Goal: Register for event/course

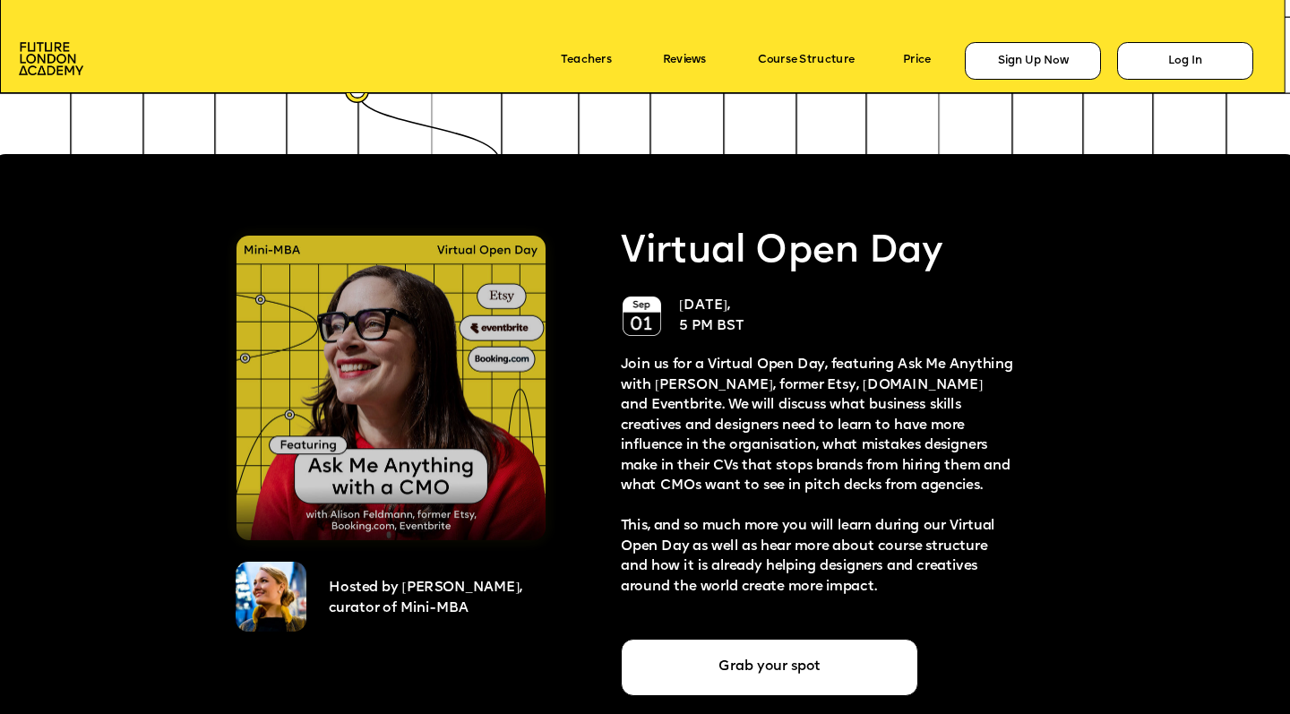
scroll to position [3190, 0]
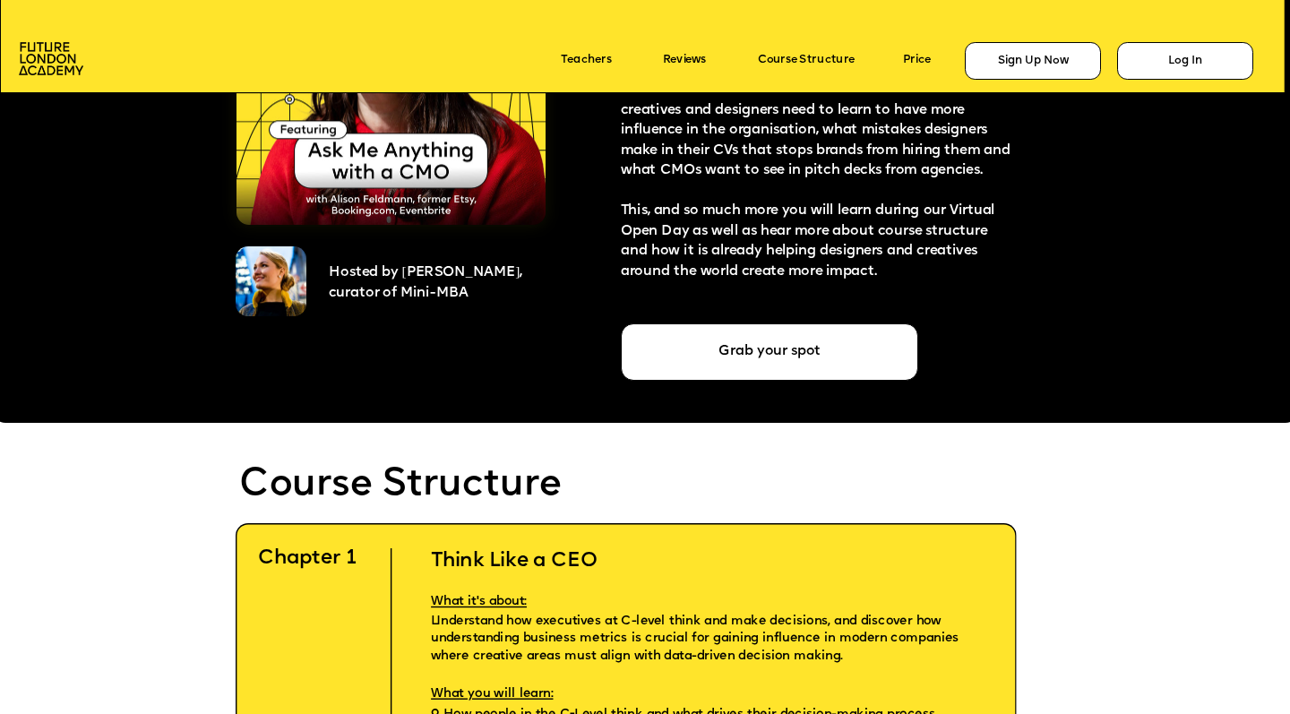
scroll to position [3538, 0]
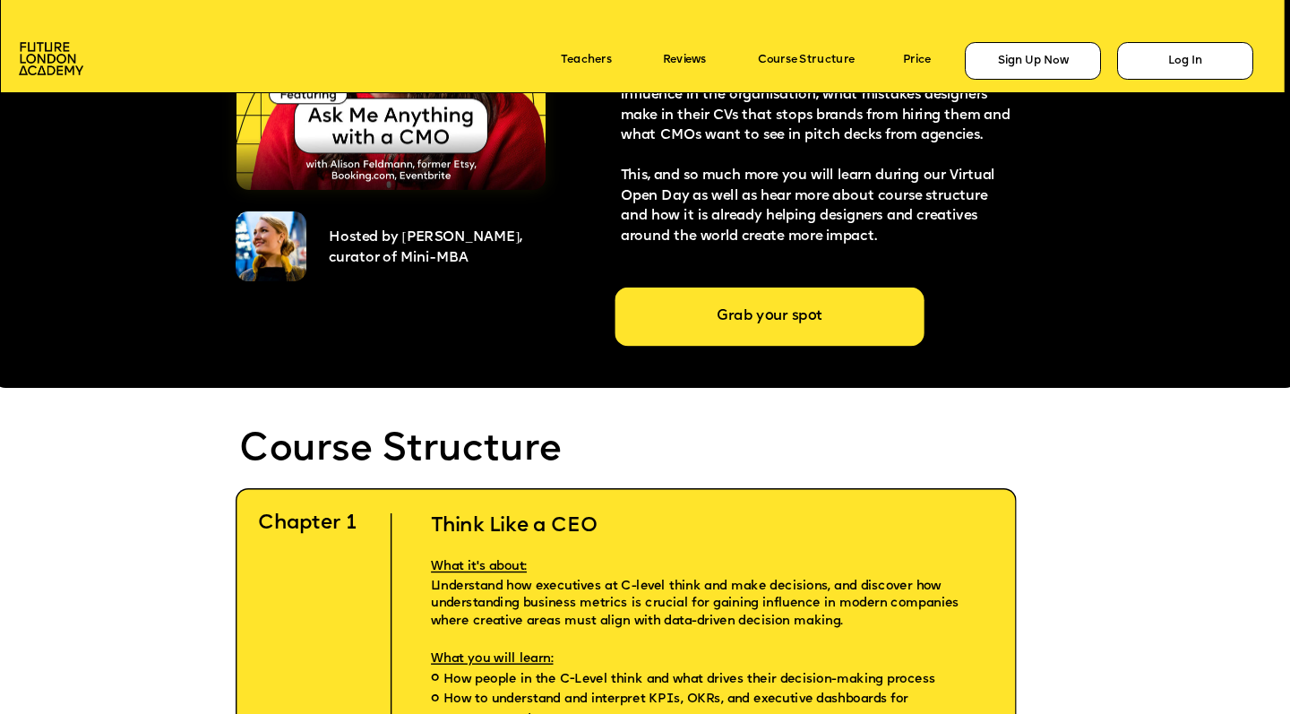
click at [666, 309] on div "Grab your spot" at bounding box center [770, 317] width 309 height 59
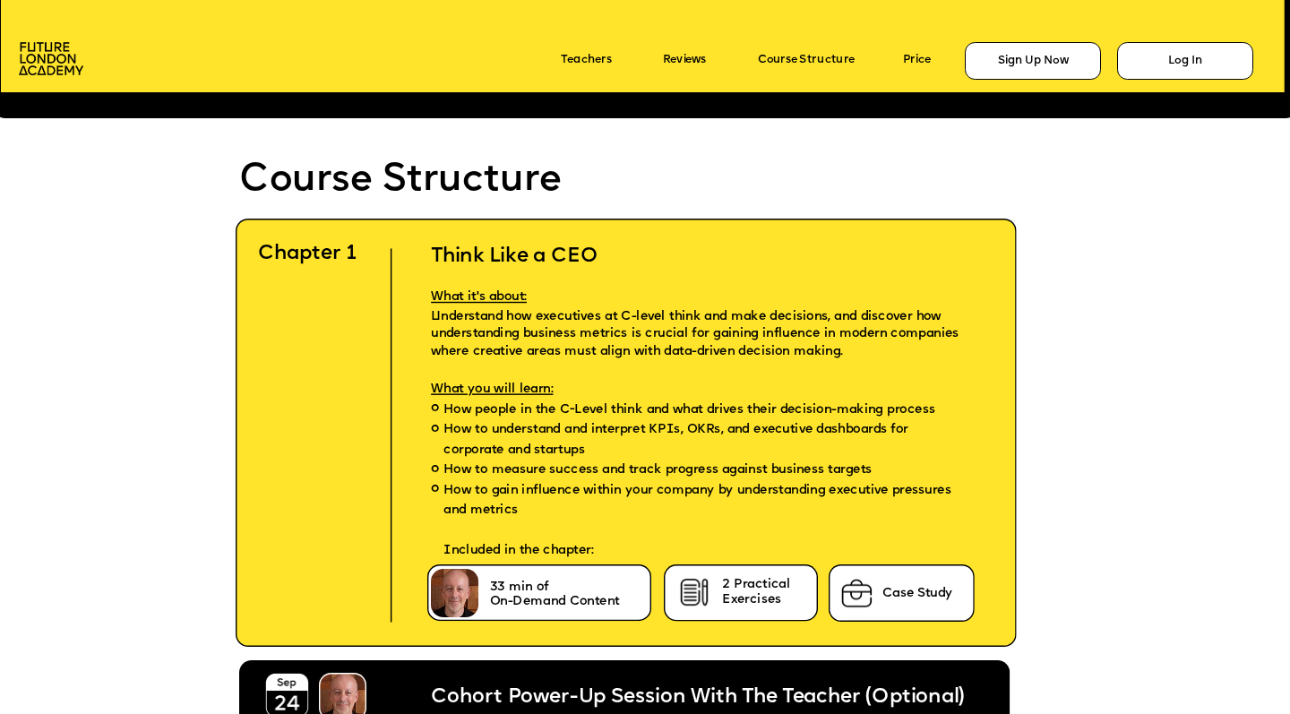
scroll to position [3831, 0]
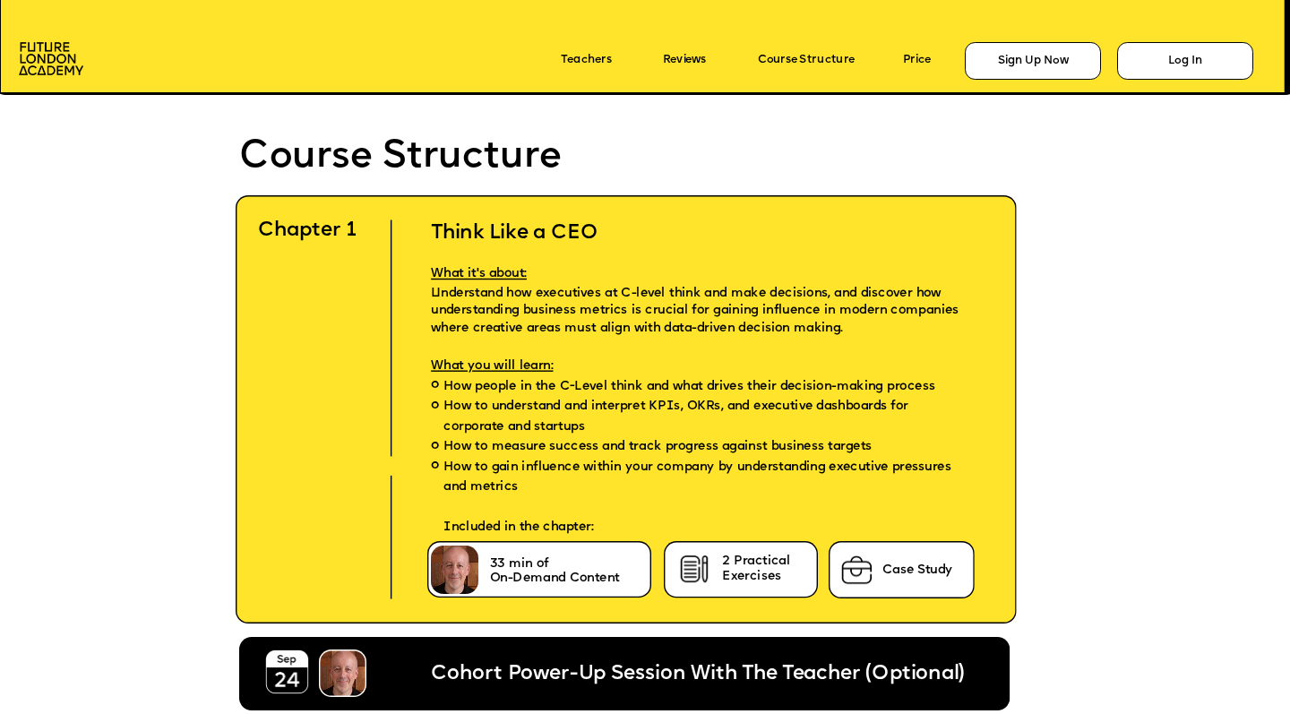
click at [704, 553] on img at bounding box center [695, 570] width 38 height 37
click at [528, 568] on span "33 min of" at bounding box center [519, 564] width 59 height 12
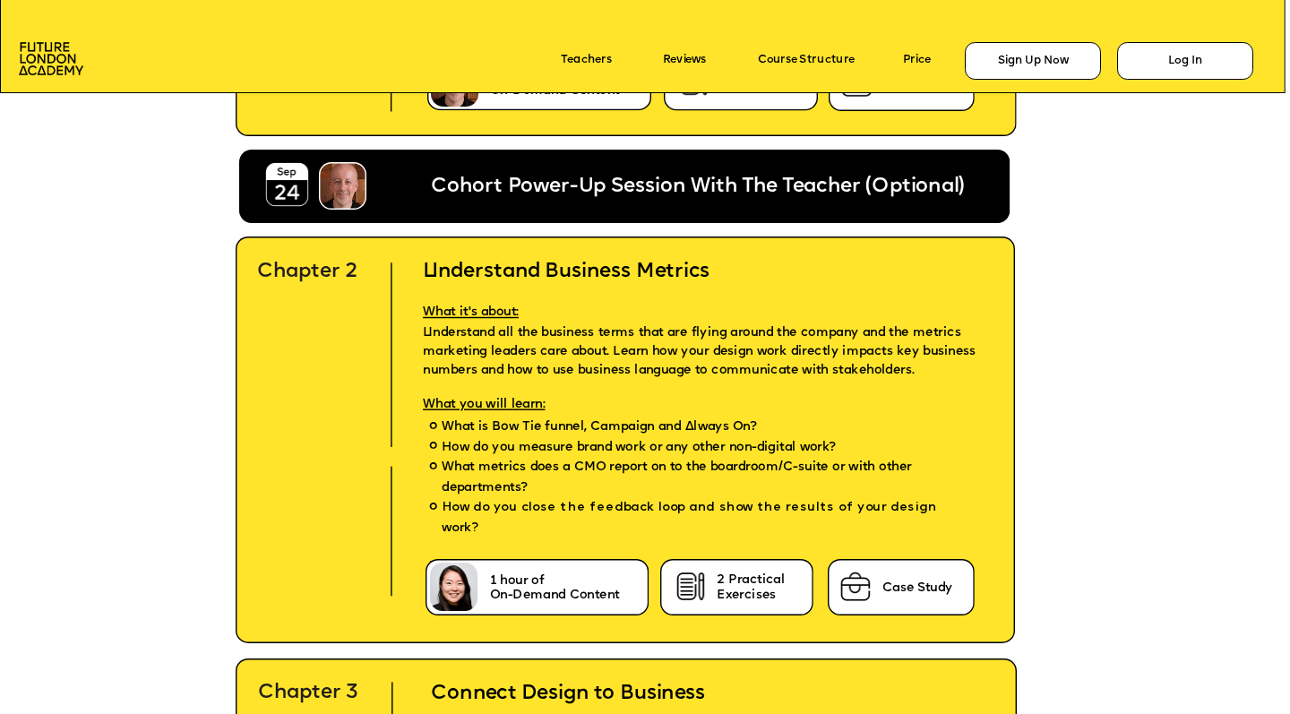
scroll to position [4315, 0]
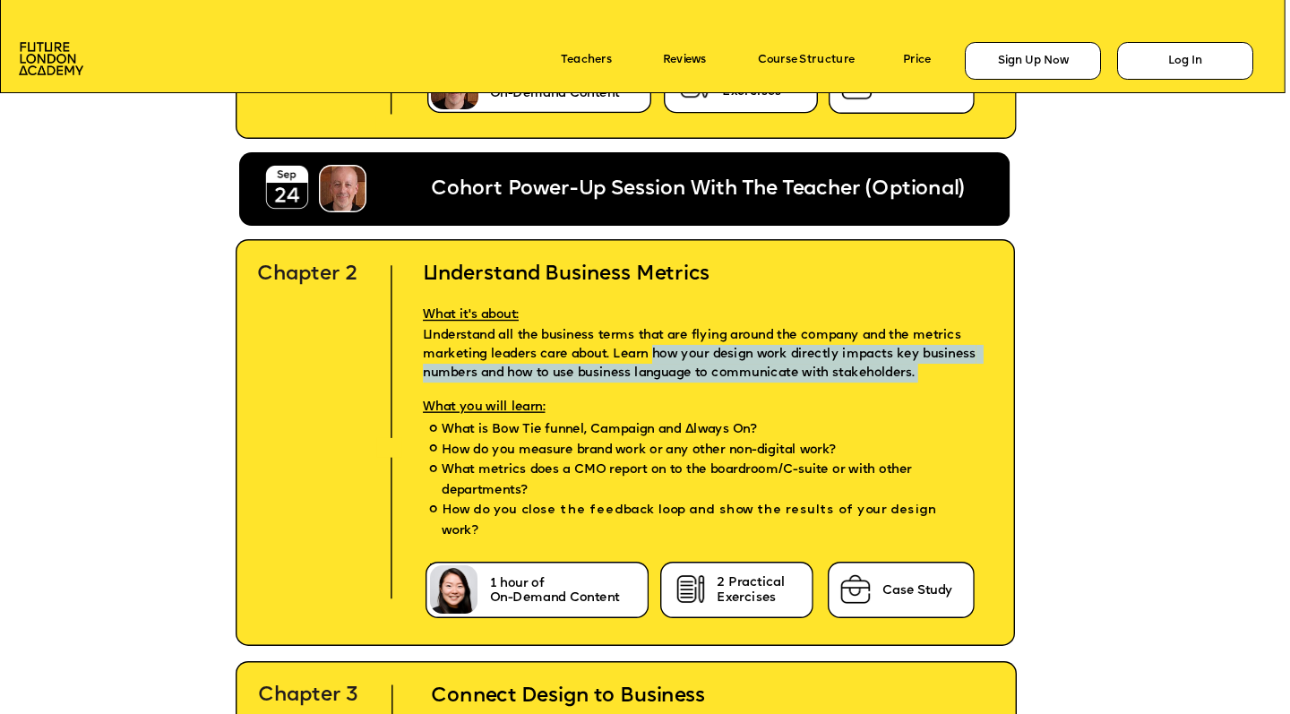
drag, startPoint x: 655, startPoint y: 346, endPoint x: 691, endPoint y: 386, distance: 53.9
click at [691, 386] on div "Understand Business Metrics What it's about: Understand all the business terms …" at bounding box center [708, 415] width 608 height 357
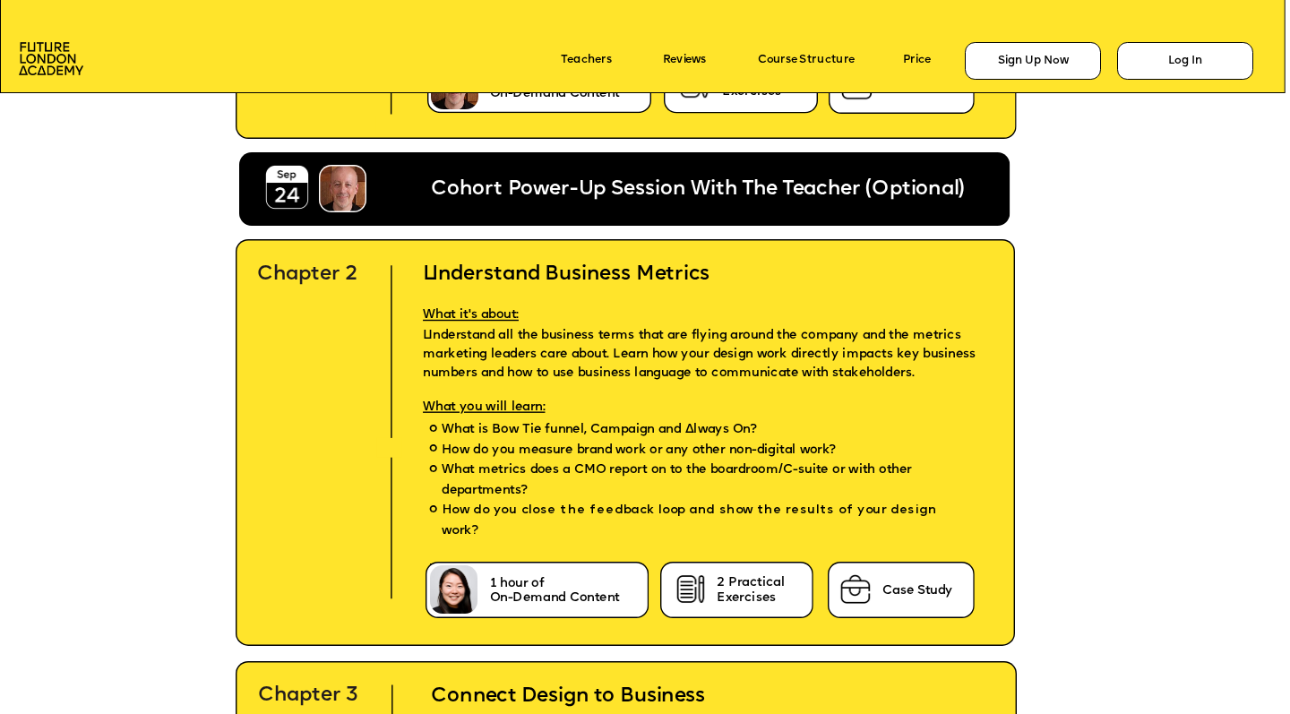
click at [691, 386] on p "What you will learn:" at bounding box center [708, 402] width 608 height 38
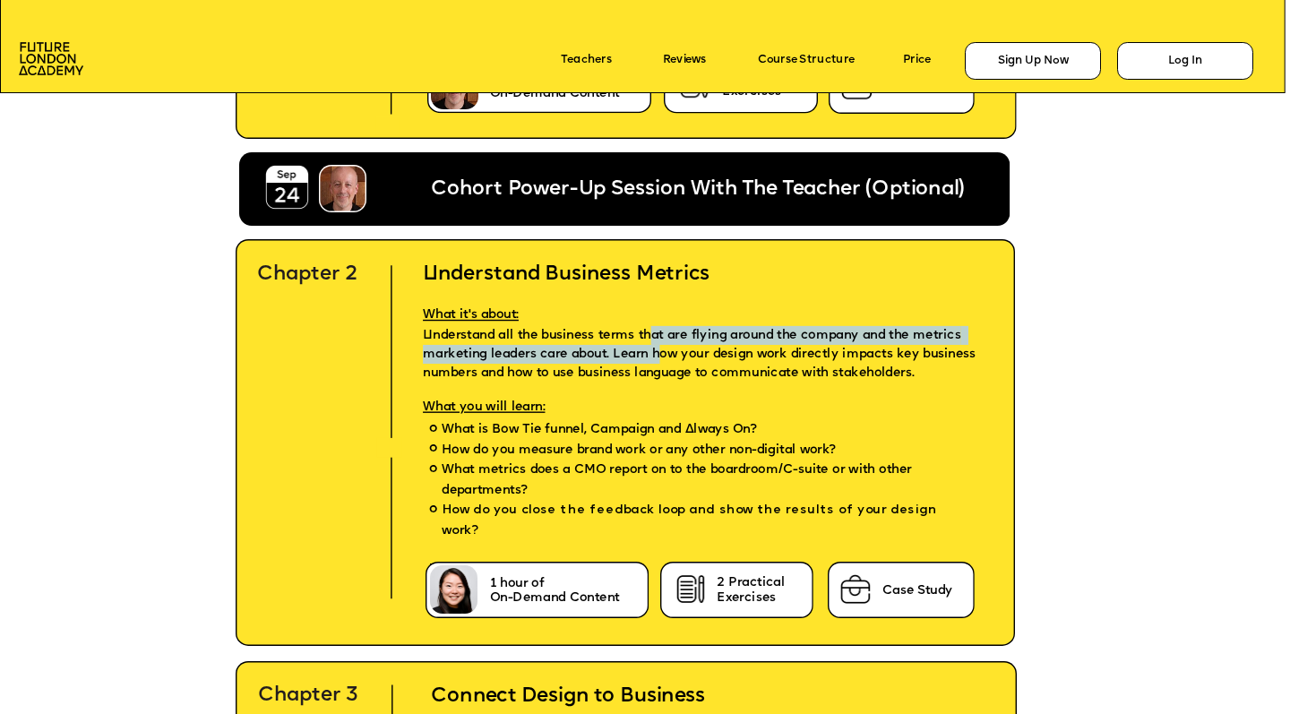
drag, startPoint x: 651, startPoint y: 337, endPoint x: 665, endPoint y: 352, distance: 20.9
click at [665, 352] on span "Understand all the business terms that are flying around the company and the me…" at bounding box center [701, 354] width 557 height 49
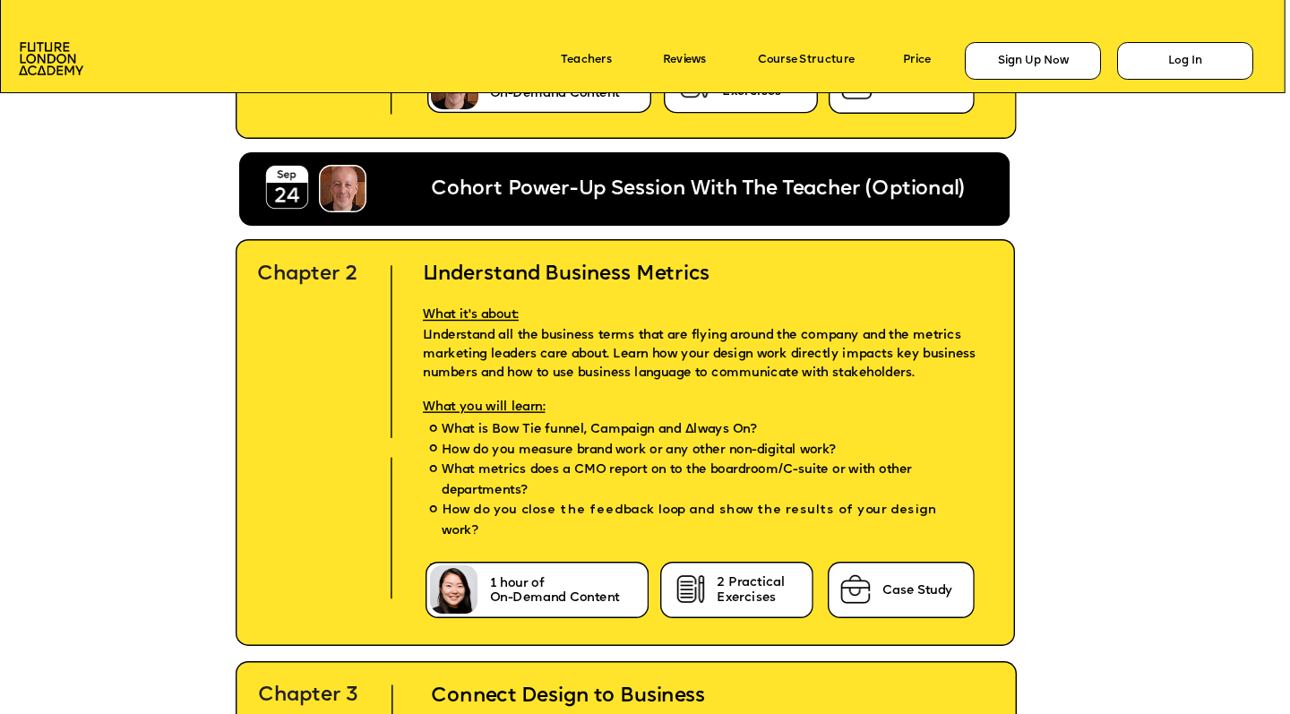
drag, startPoint x: 582, startPoint y: 427, endPoint x: 616, endPoint y: 481, distance: 63.2
click at [616, 481] on ul "What is Bow Tie funnel, Campaign and Always On? How do you measure brand work o…" at bounding box center [708, 480] width 608 height 121
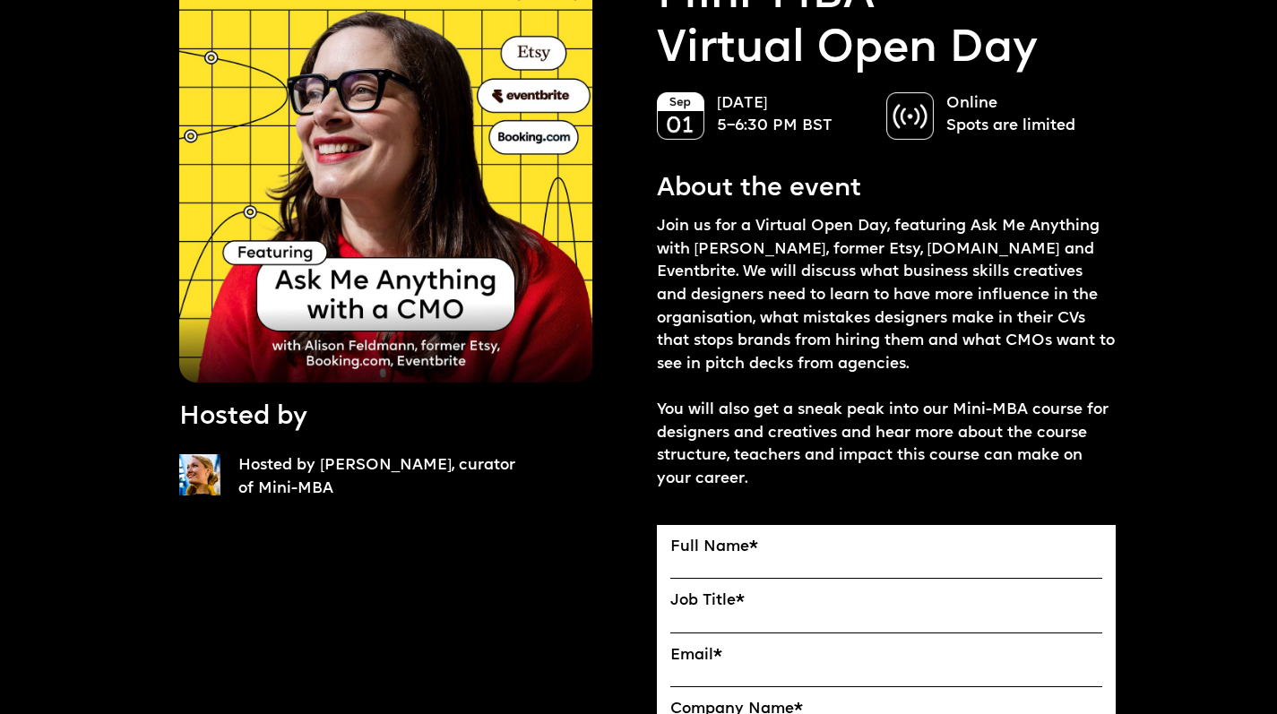
scroll to position [179, 0]
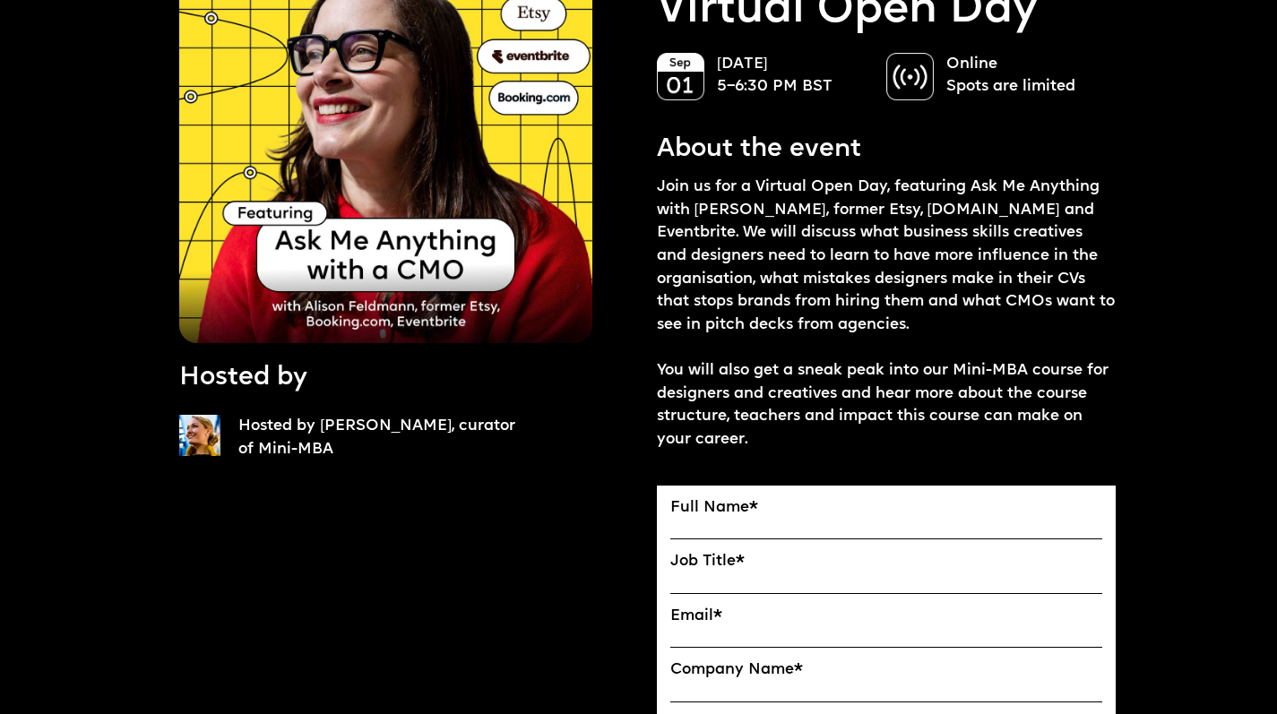
click at [746, 507] on label "Full Name *" at bounding box center [886, 508] width 433 height 19
click at [0, 0] on input "Full Name" at bounding box center [0, 0] width 0 height 0
type input "******"
type input "**********"
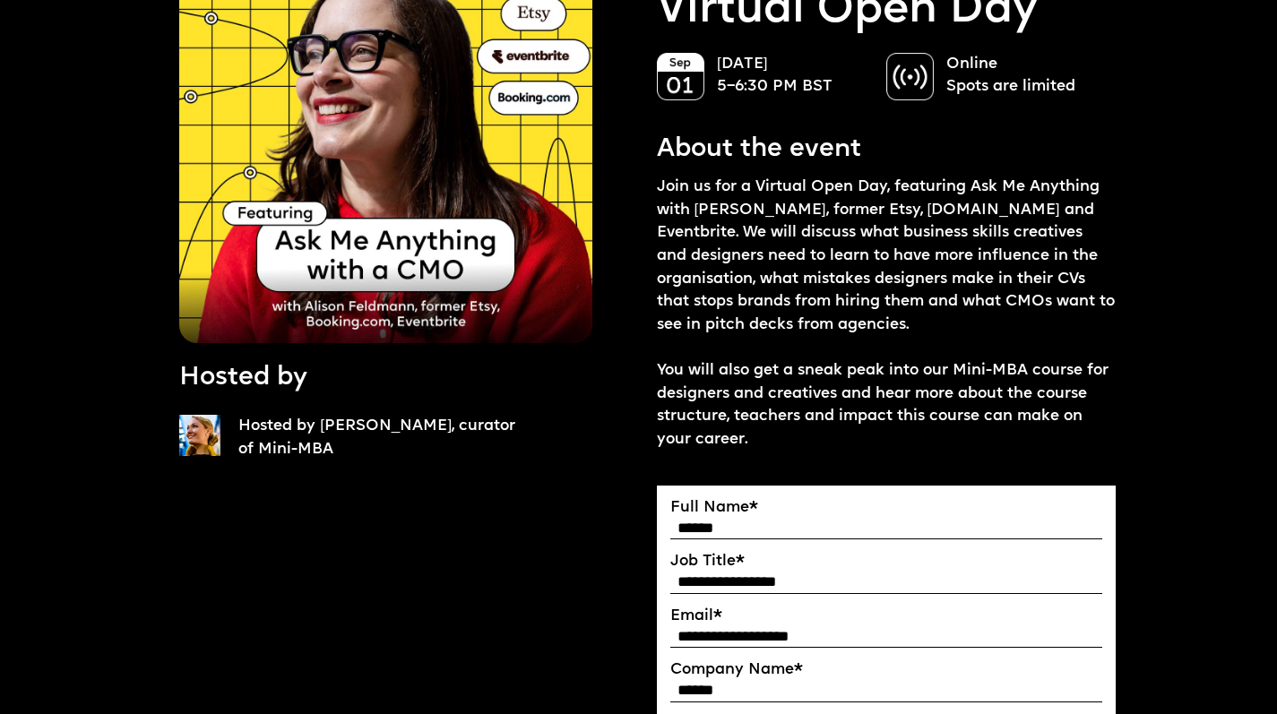
type input "******"
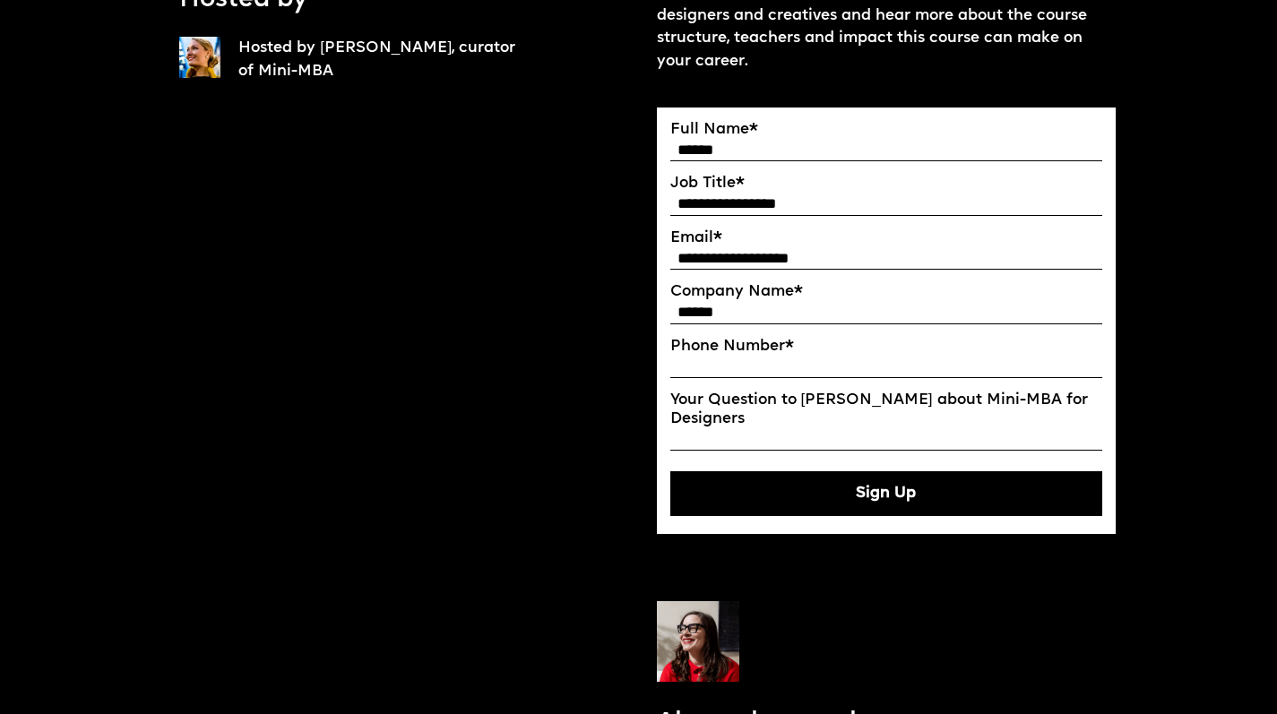
type input "*"
type input "********"
click at [790, 428] on input "Your Question to Ekaterina about Mini-MBA for Designers" at bounding box center [886, 439] width 433 height 22
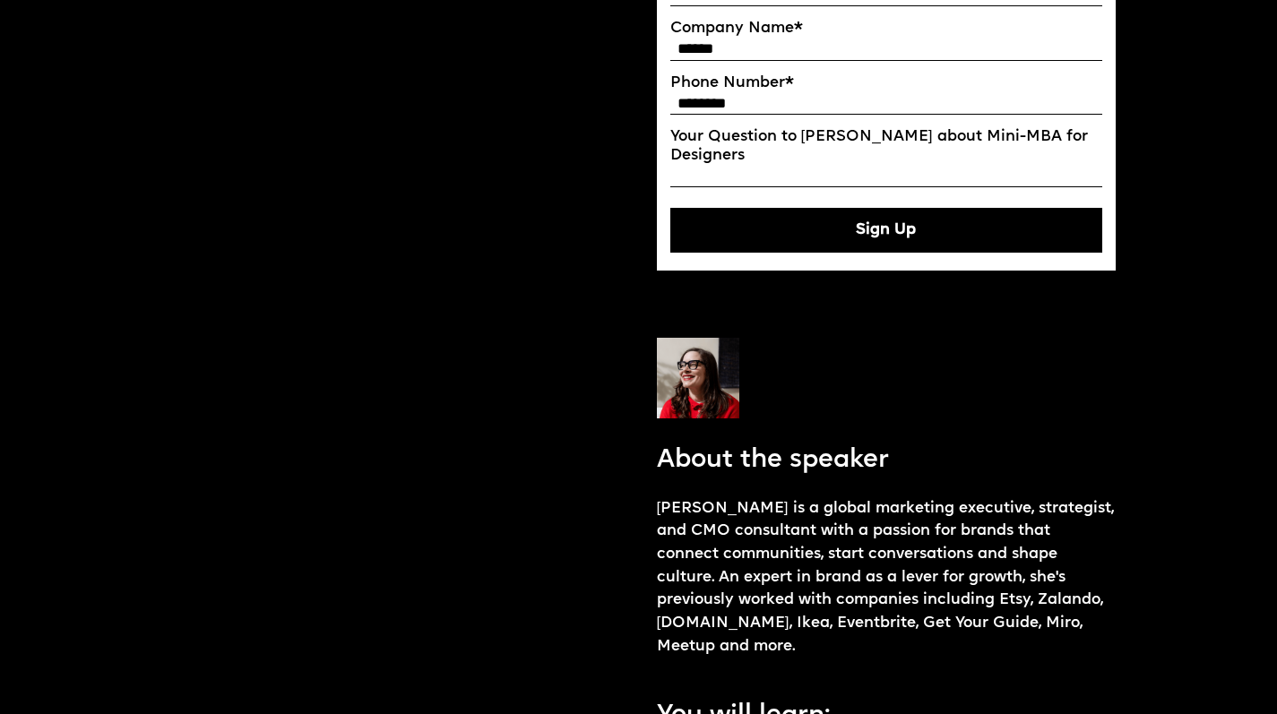
scroll to position [486, 0]
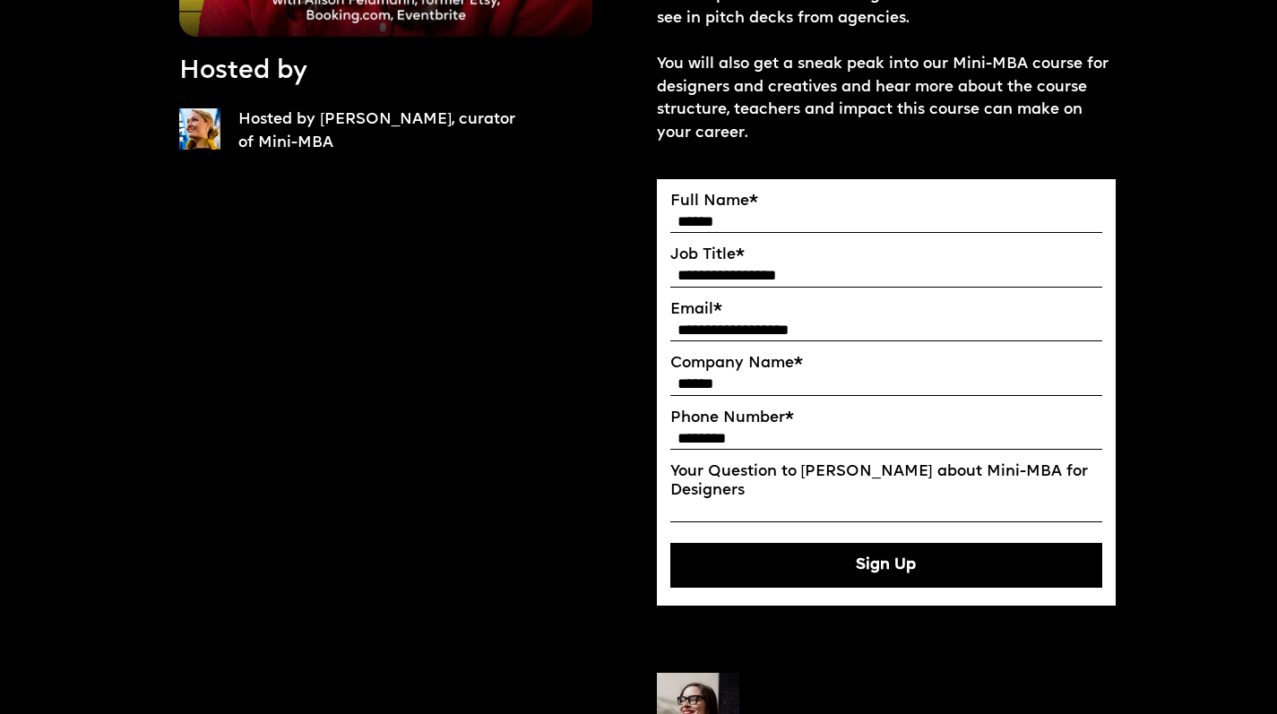
click at [739, 556] on button "Sign Up" at bounding box center [886, 565] width 433 height 45
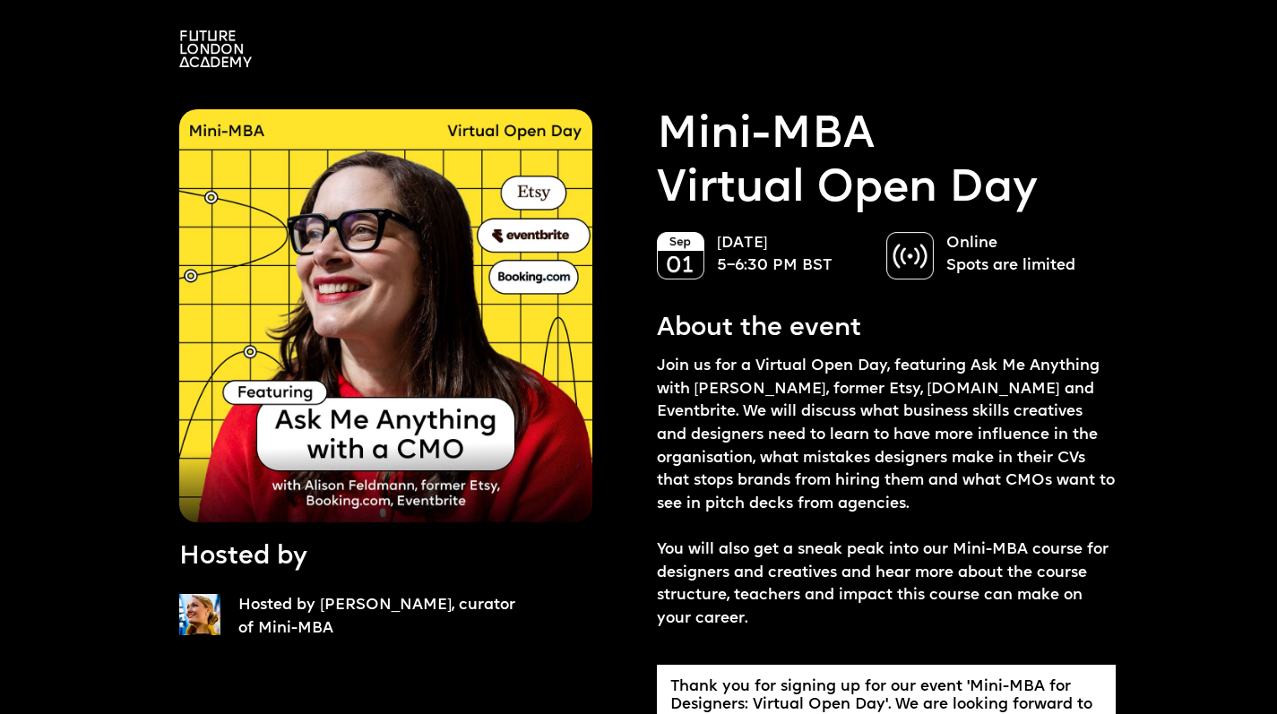
scroll to position [0, 0]
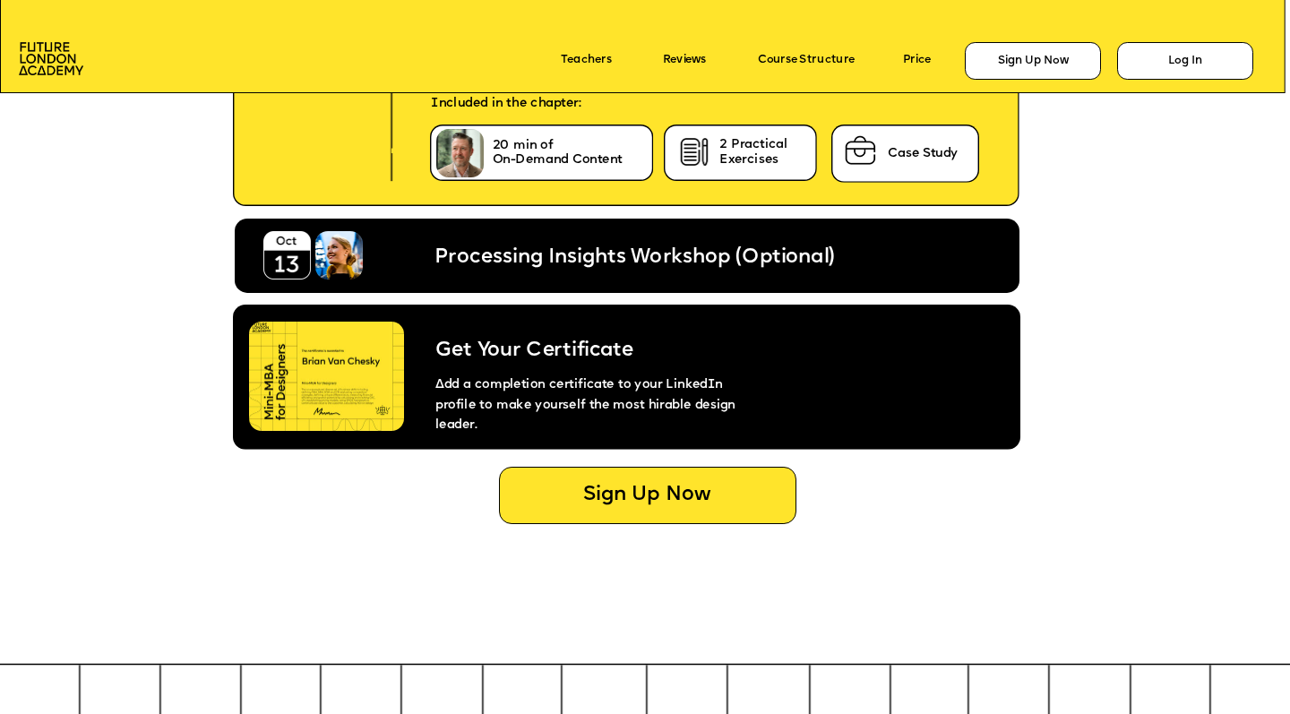
scroll to position [7090, 0]
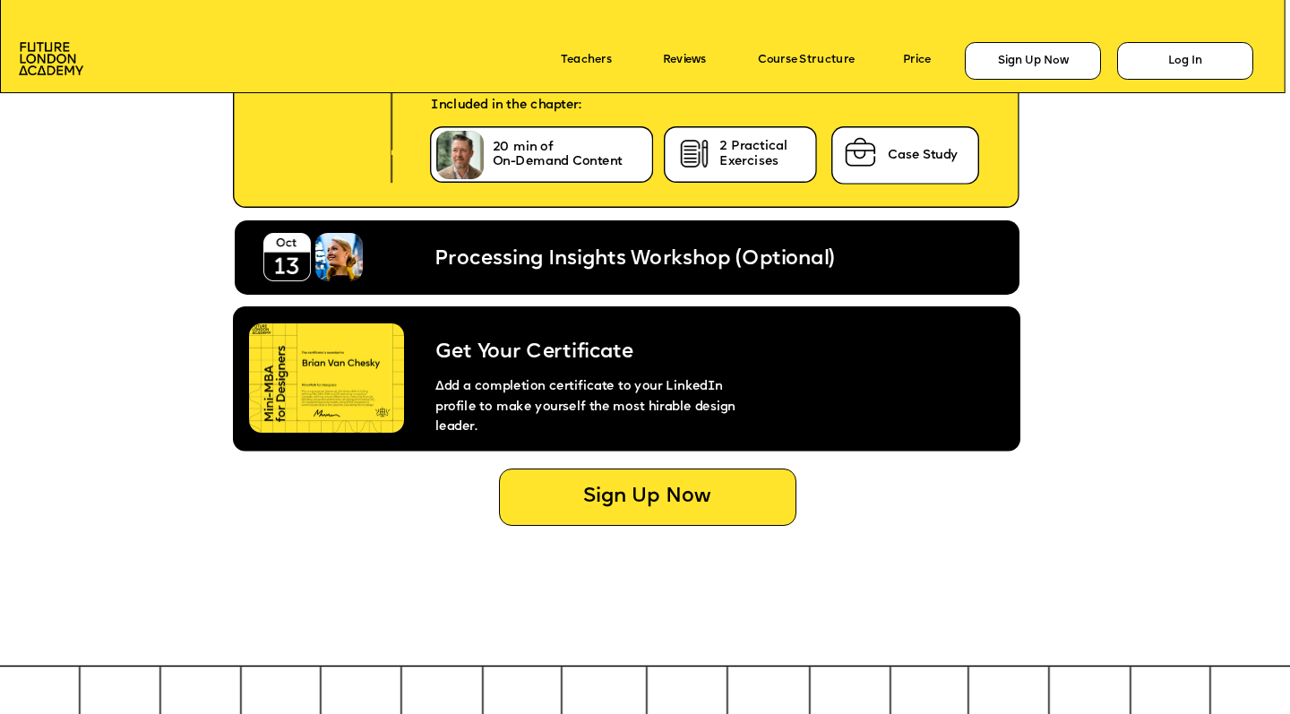
click at [776, 237] on icon at bounding box center [627, 257] width 785 height 74
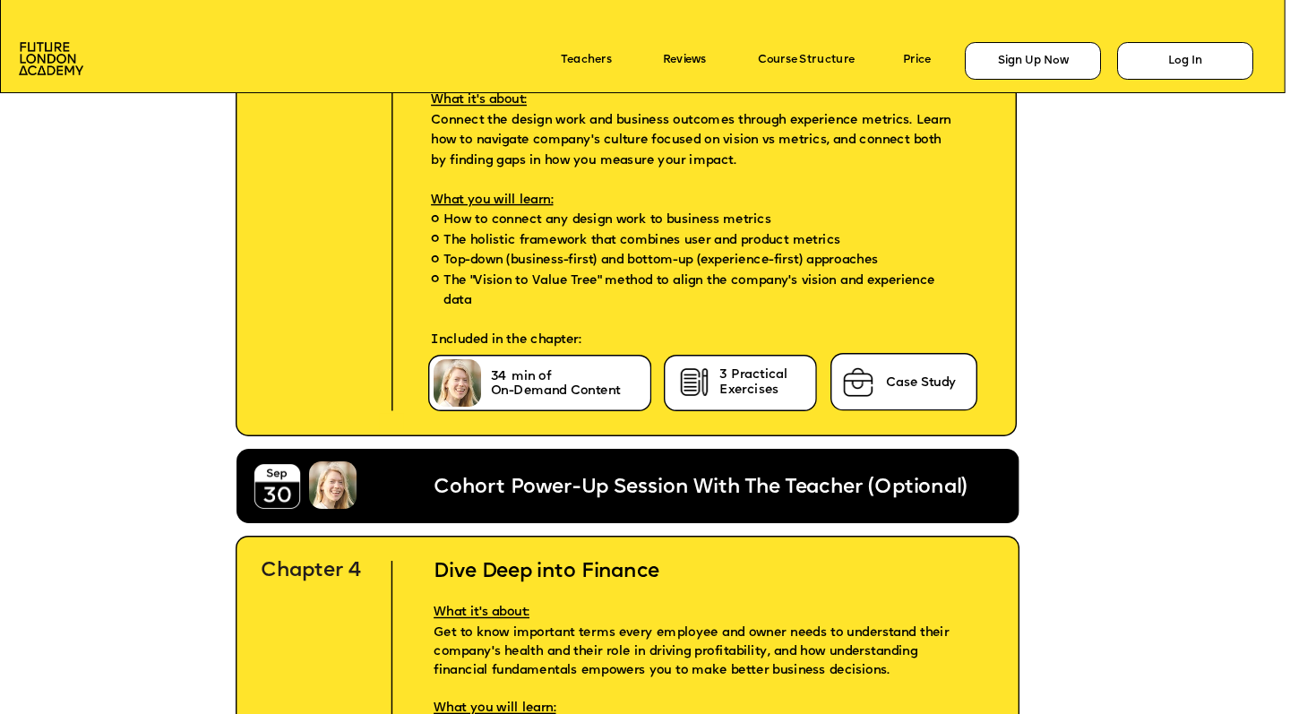
scroll to position [4954, 0]
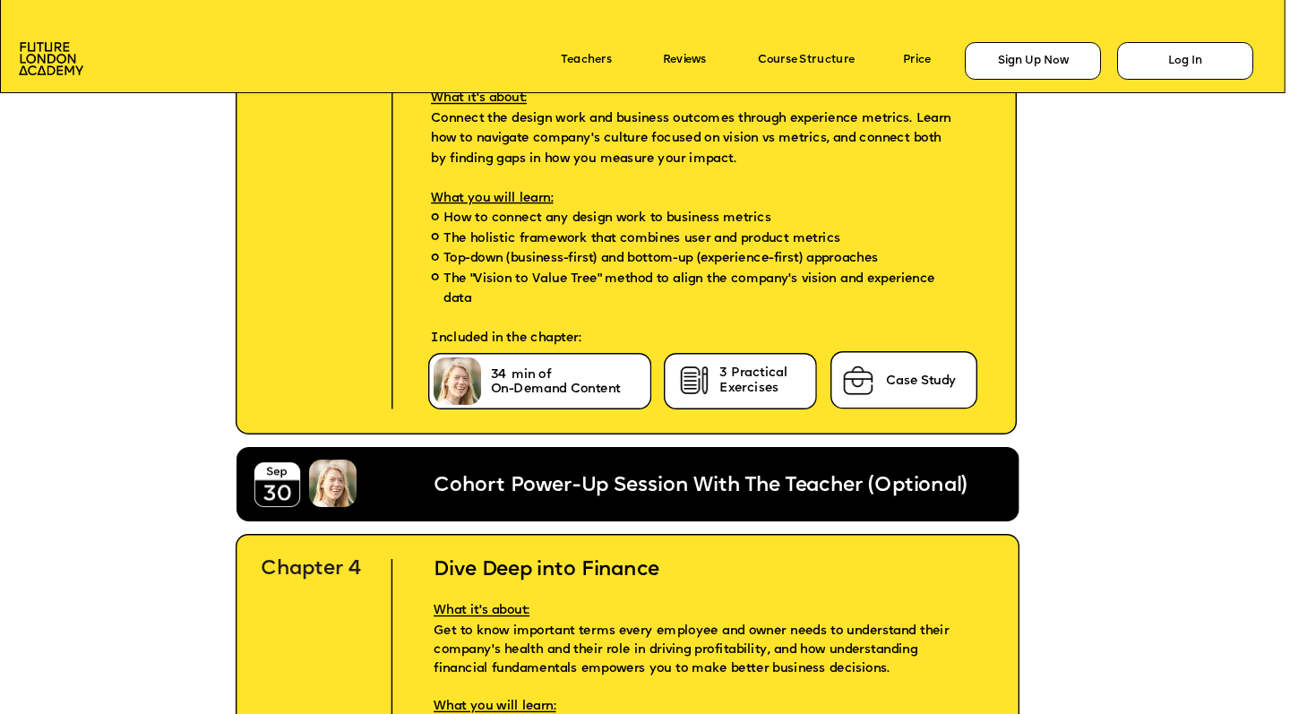
click at [646, 483] on span "Cohort Power-Up Session With The Teacher (Optional)" at bounding box center [700, 486] width 533 height 21
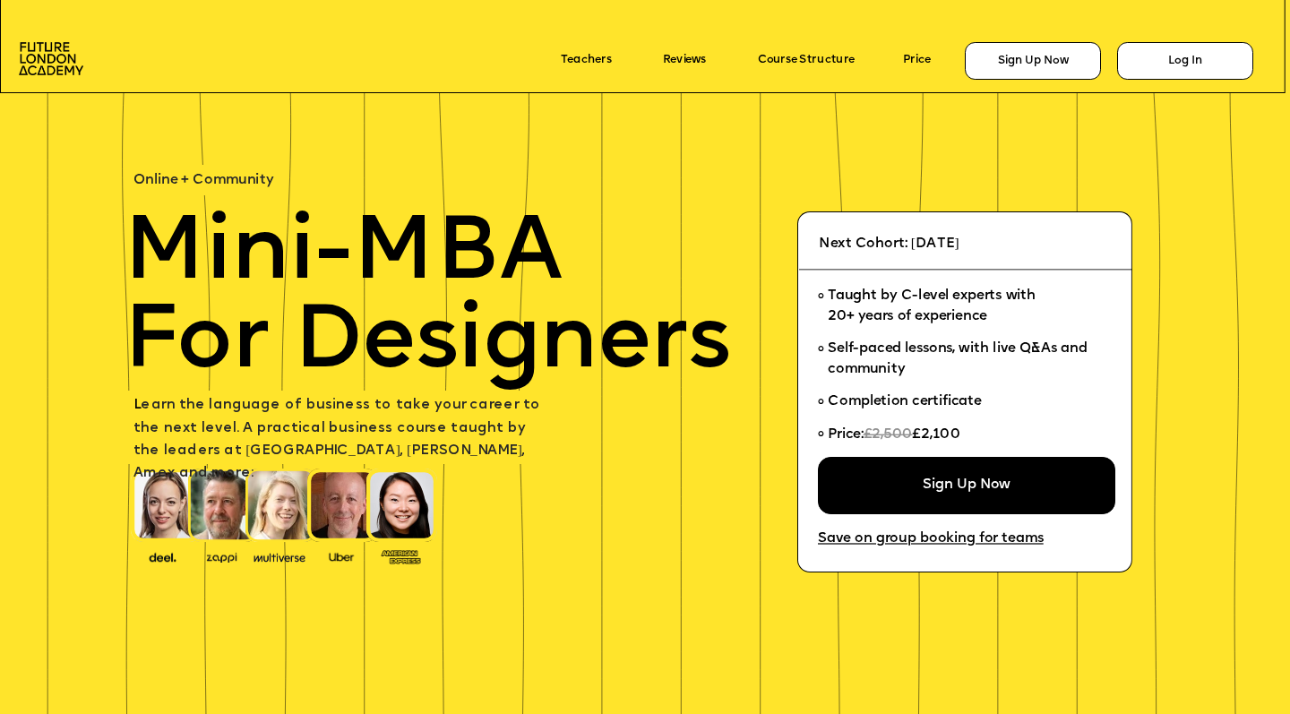
scroll to position [0, 0]
click at [930, 497] on div "Sign Up Now" at bounding box center [966, 485] width 297 height 56
click at [849, 59] on link "Course Structure" at bounding box center [806, 61] width 97 height 13
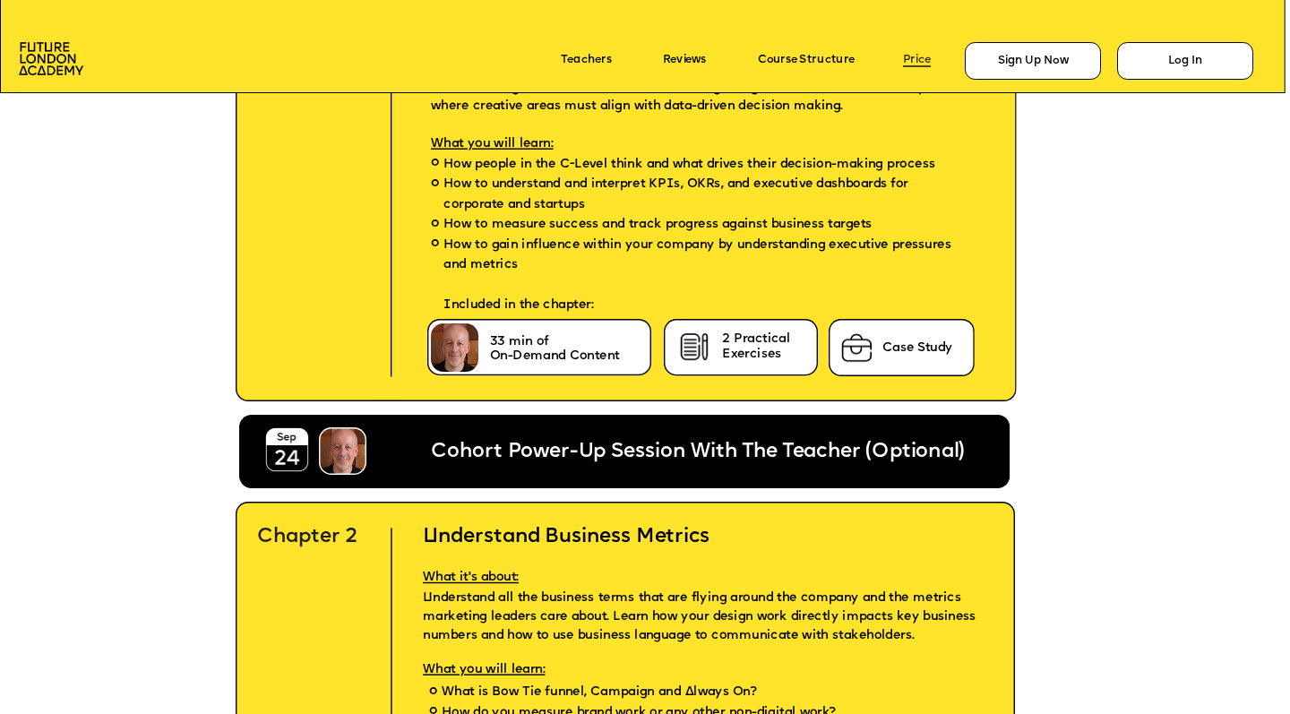
click at [903, 63] on link "Price" at bounding box center [917, 61] width 28 height 13
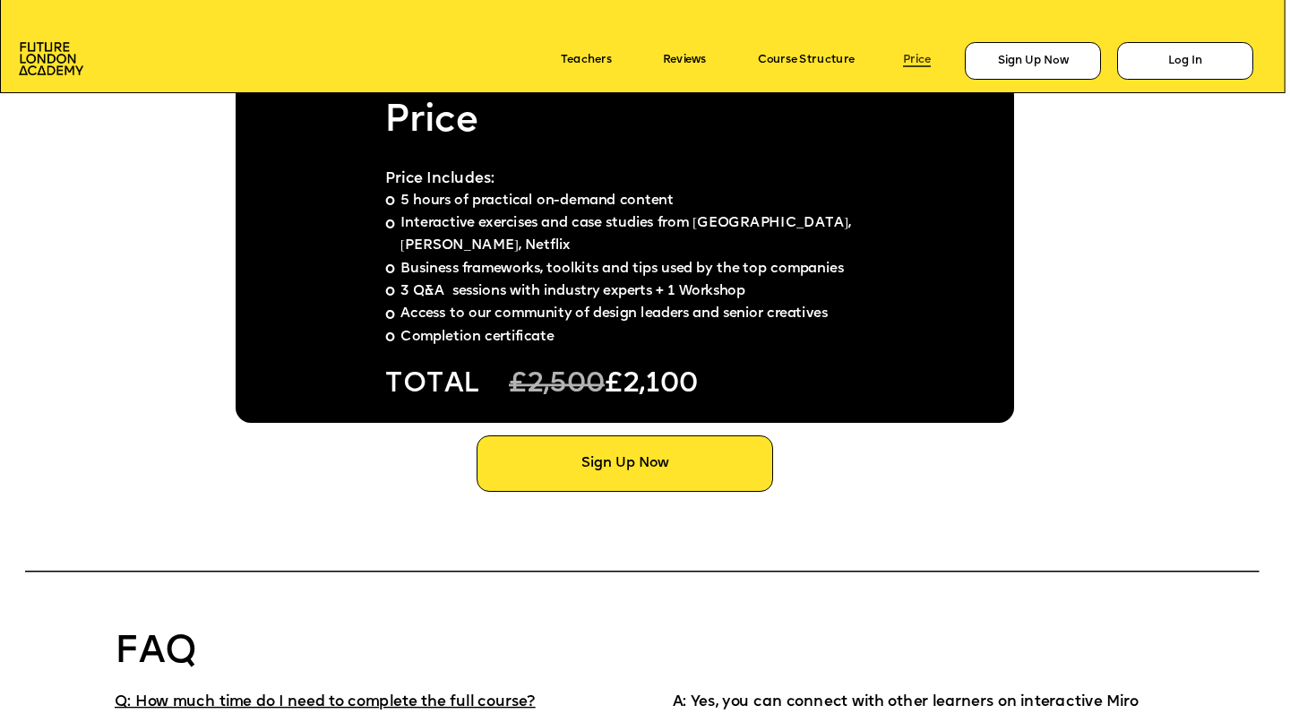
scroll to position [10017, 0]
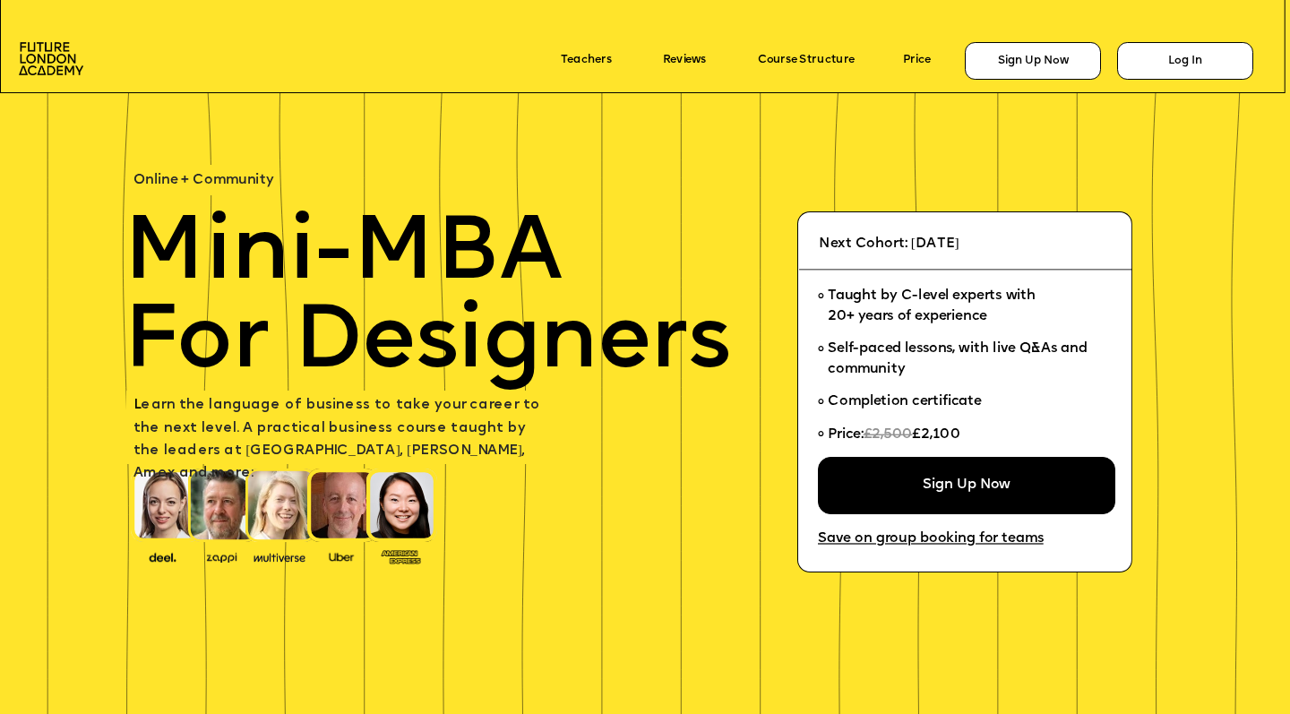
scroll to position [11893, 0]
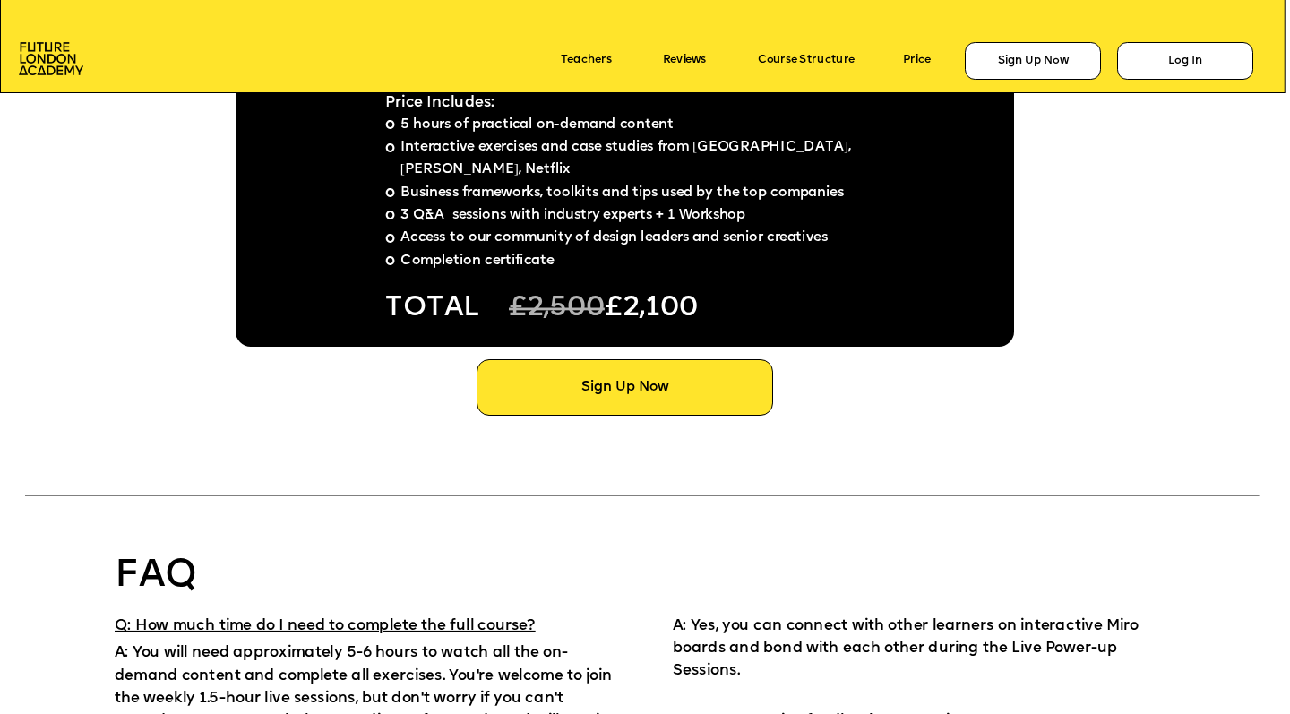
scroll to position [9899, 0]
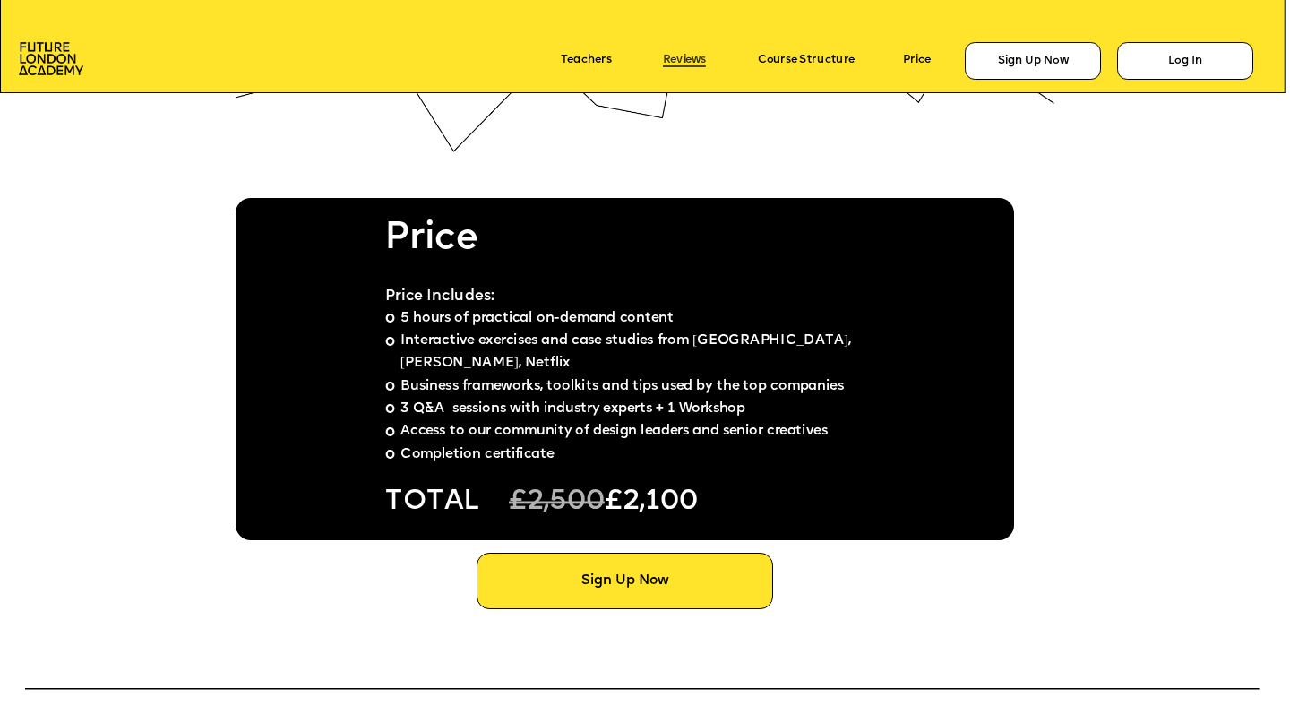
click at [703, 58] on link "Reviews" at bounding box center [684, 61] width 43 height 13
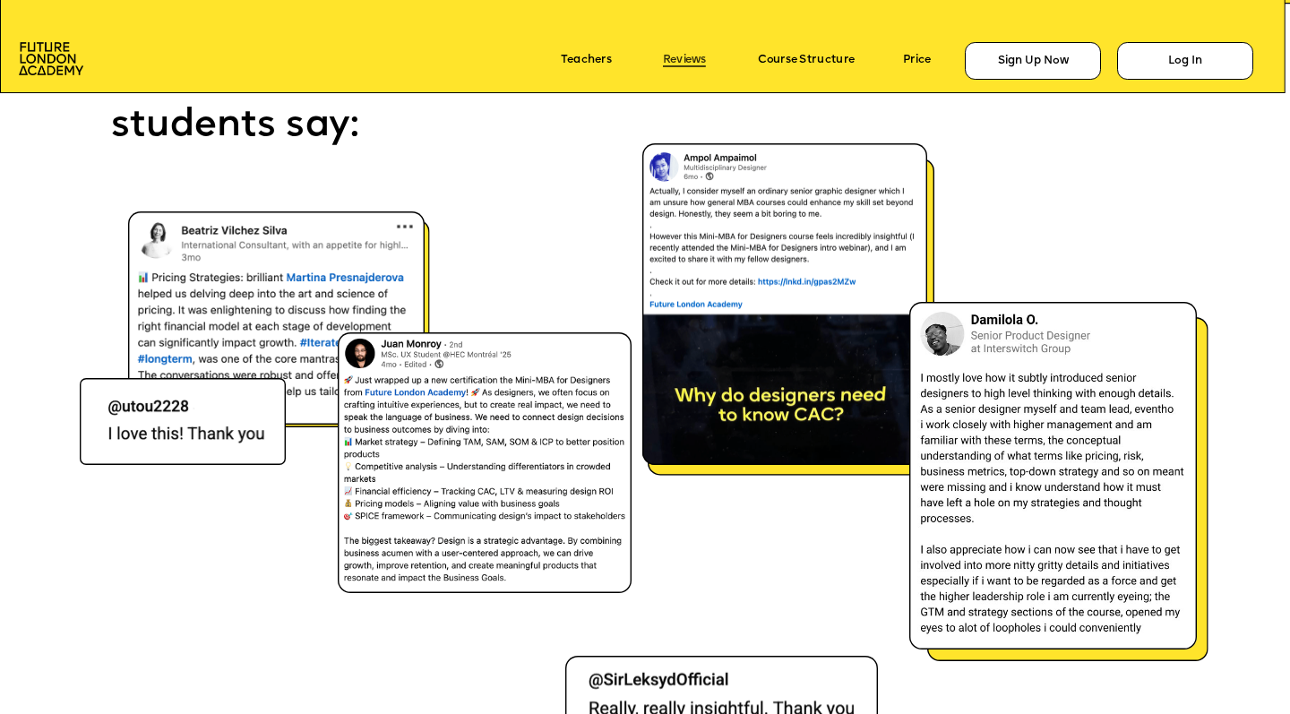
scroll to position [9073, 0]
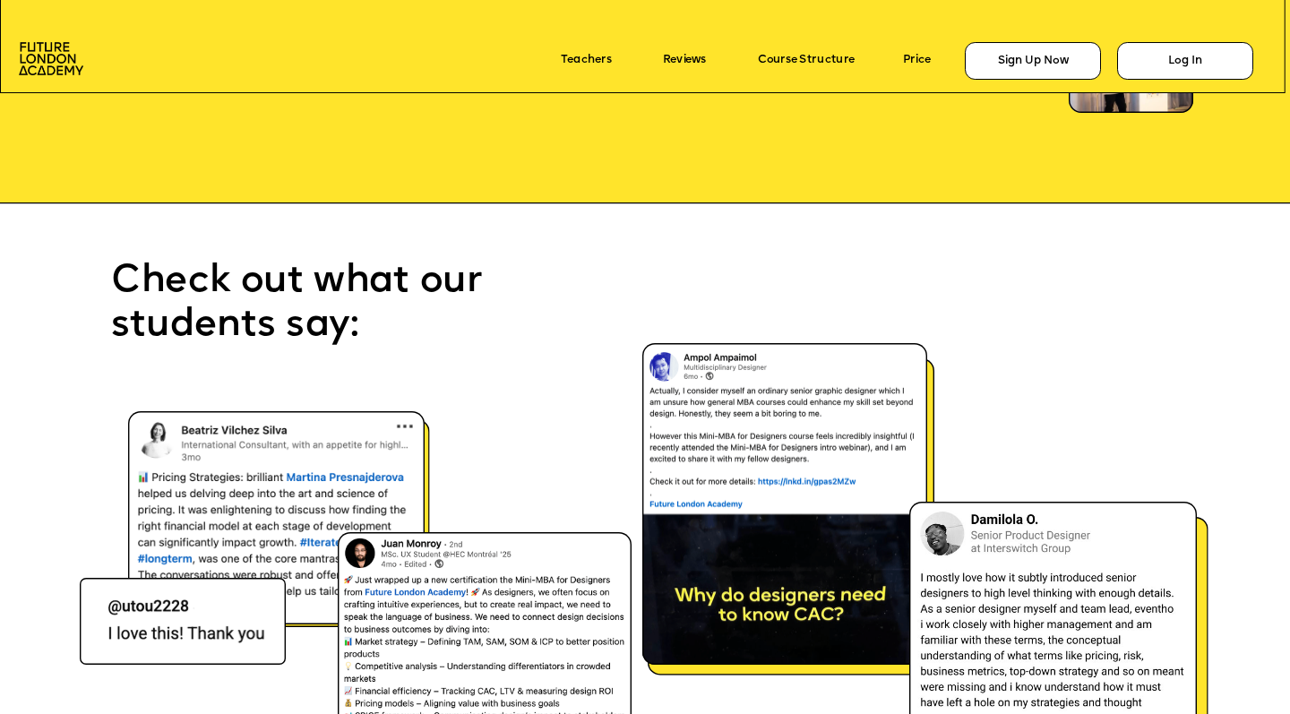
scroll to position [8599, 0]
